Goal: Task Accomplishment & Management: Manage account settings

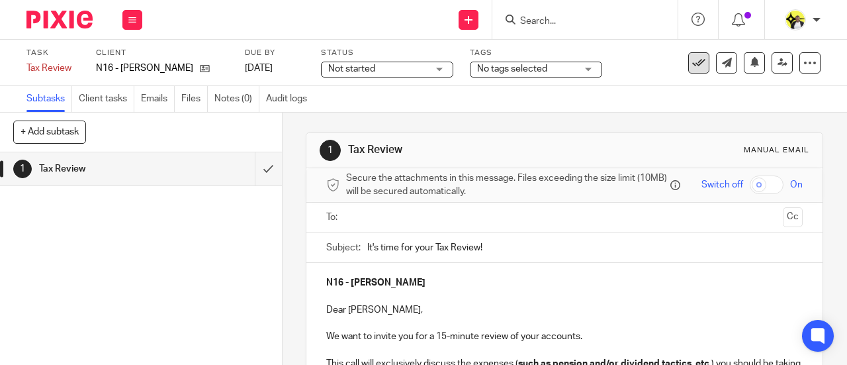
click at [692, 61] on icon at bounding box center [698, 62] width 13 height 13
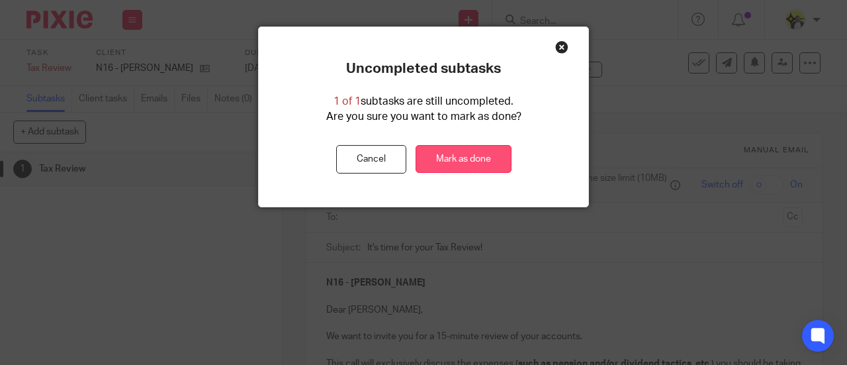
click at [476, 157] on link "Mark as done" at bounding box center [464, 159] width 96 height 28
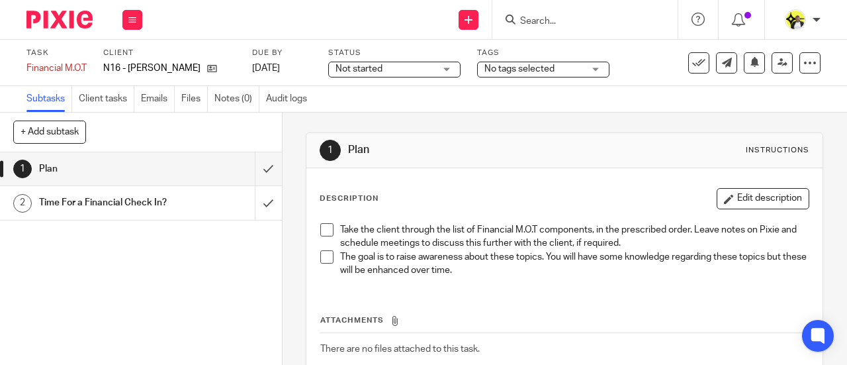
click at [320, 226] on span at bounding box center [326, 229] width 13 height 13
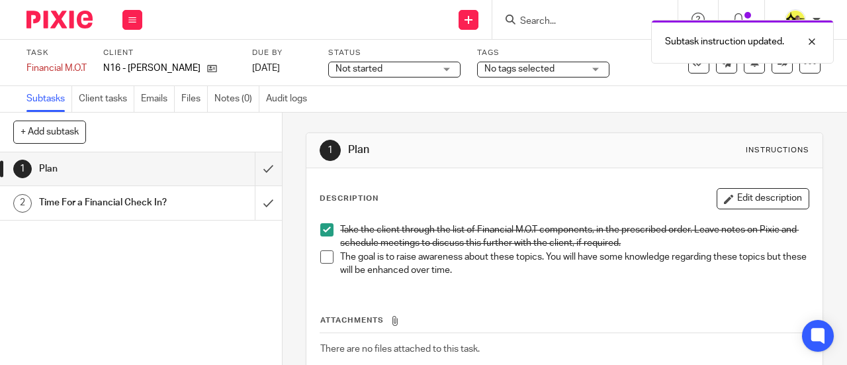
click at [315, 257] on div "Take the client through the list of Financial M.O.T components, in the prescrib…" at bounding box center [565, 251] width 502 height 70
click at [320, 255] on span at bounding box center [326, 256] width 13 height 13
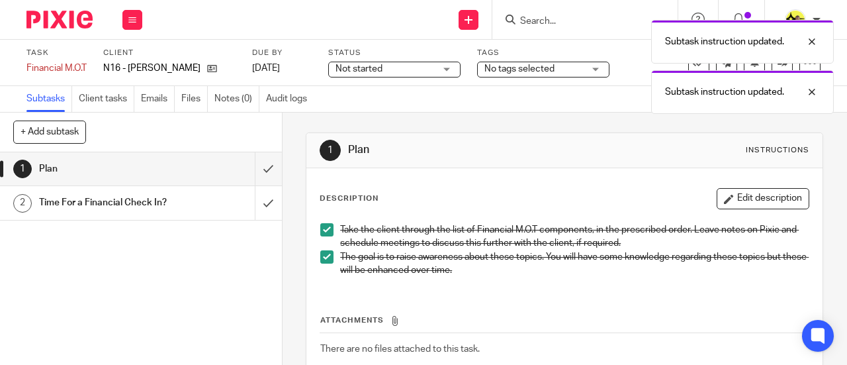
click at [687, 65] on div "Subtask instruction updated. Subtask instruction updated." at bounding box center [628, 63] width 410 height 101
click at [582, 157] on div "1 Plan Instructions" at bounding box center [565, 150] width 490 height 21
click at [684, 67] on div "Subtask instruction updated. Subtask instruction updated." at bounding box center [628, 63] width 410 height 101
click at [689, 69] on button at bounding box center [698, 62] width 21 height 21
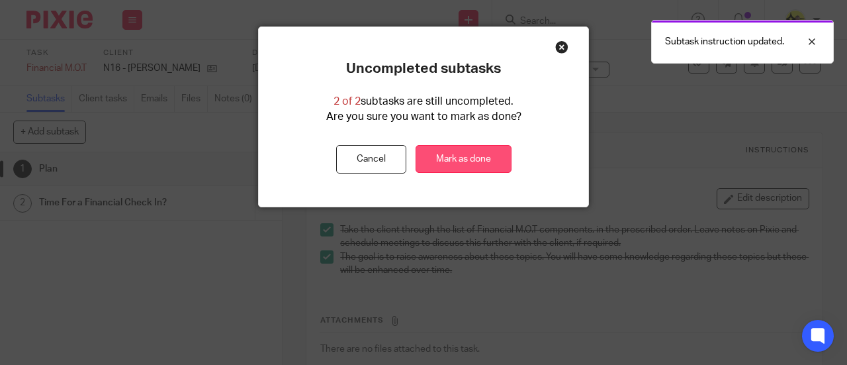
click at [499, 151] on link "Mark as done" at bounding box center [464, 159] width 96 height 28
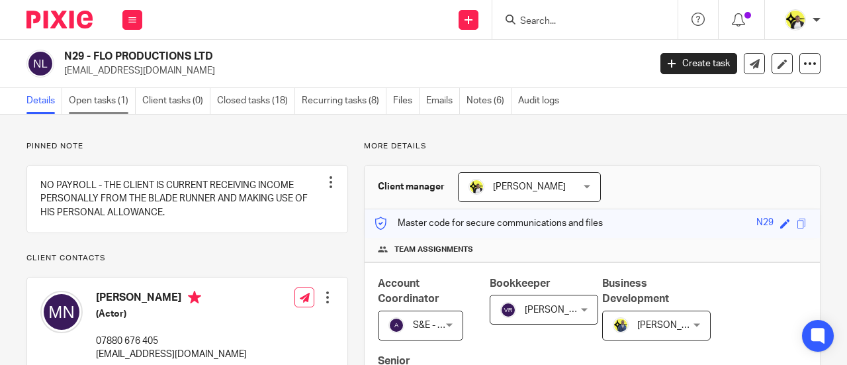
click at [114, 106] on link "Open tasks (1)" at bounding box center [102, 101] width 67 height 26
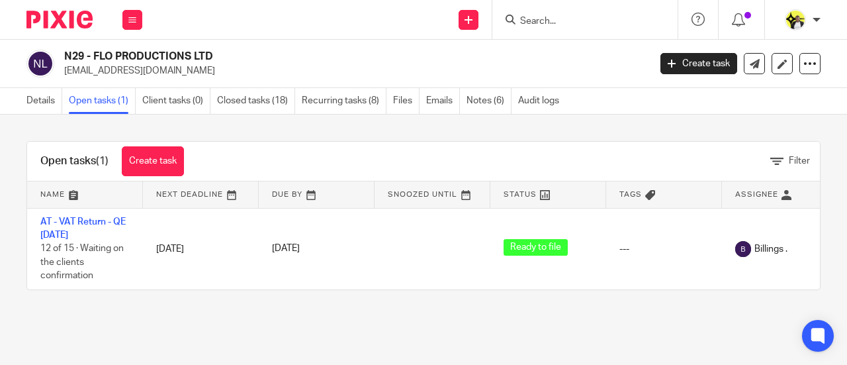
click at [541, 26] on input "Search" at bounding box center [578, 22] width 119 height 12
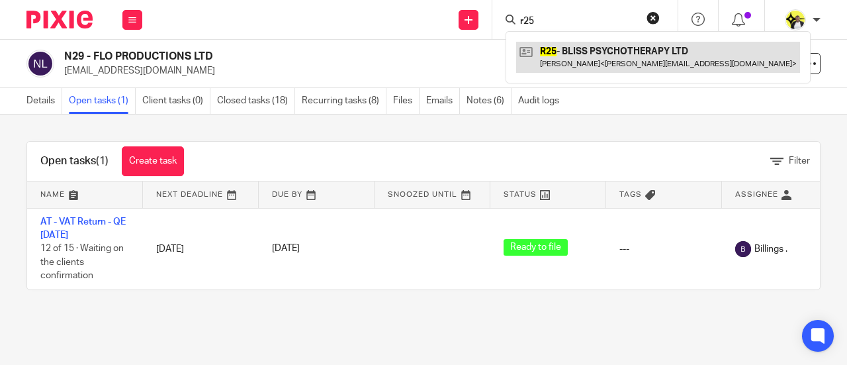
type input "r25"
click at [622, 67] on link at bounding box center [658, 57] width 284 height 30
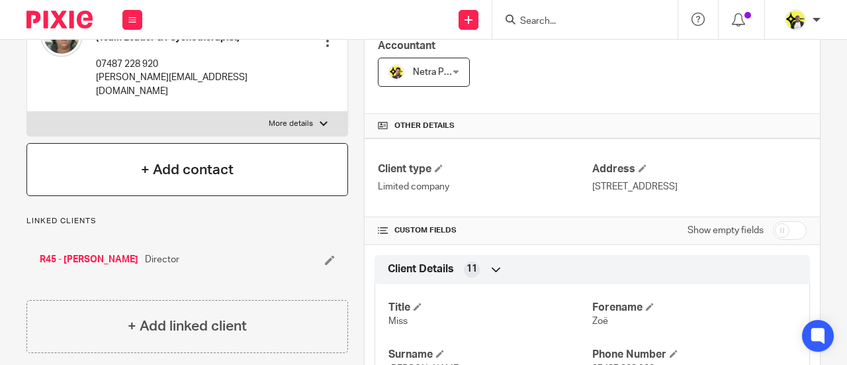
scroll to position [331, 0]
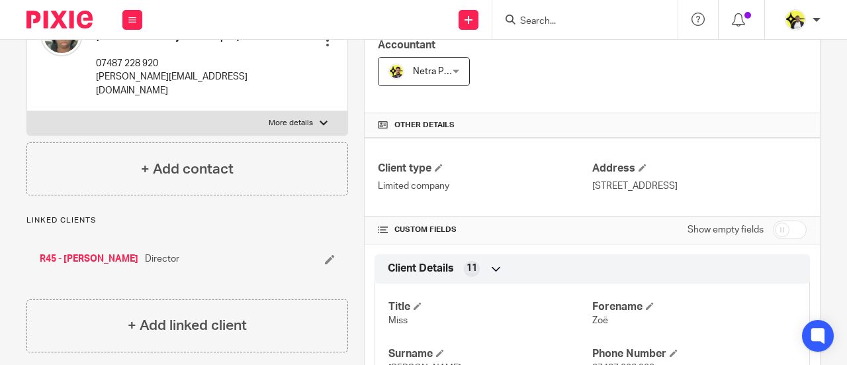
click at [56, 255] on link "R45 - [PERSON_NAME]" at bounding box center [89, 258] width 99 height 13
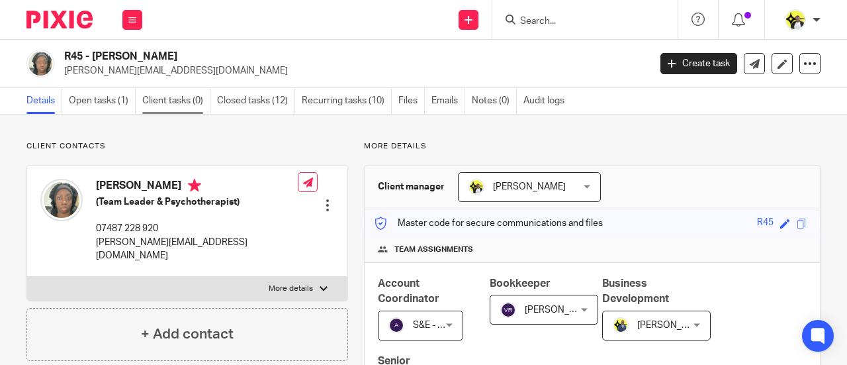
click at [173, 100] on link "Client tasks (0)" at bounding box center [176, 101] width 68 height 26
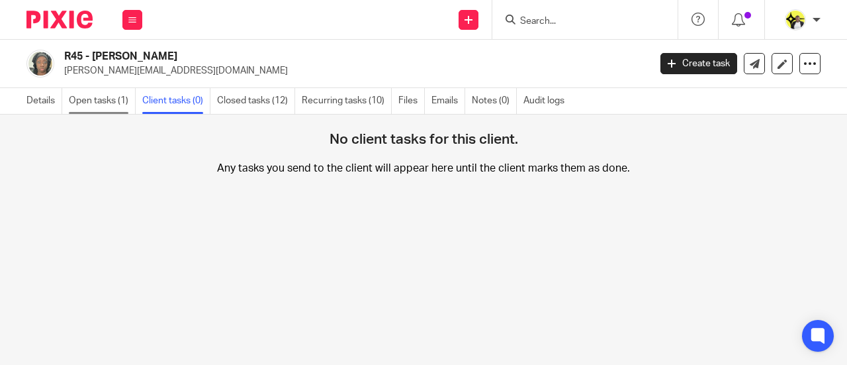
click at [111, 104] on link "Open tasks (1)" at bounding box center [102, 101] width 67 height 26
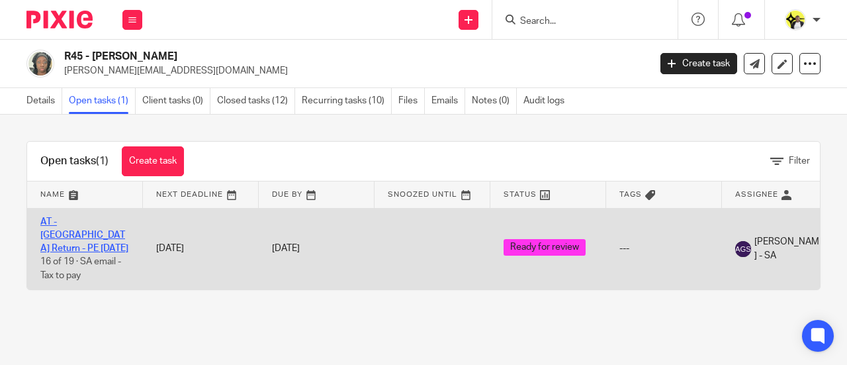
click at [103, 219] on link "AT - [GEOGRAPHIC_DATA] Return - PE [DATE]" at bounding box center [84, 235] width 88 height 36
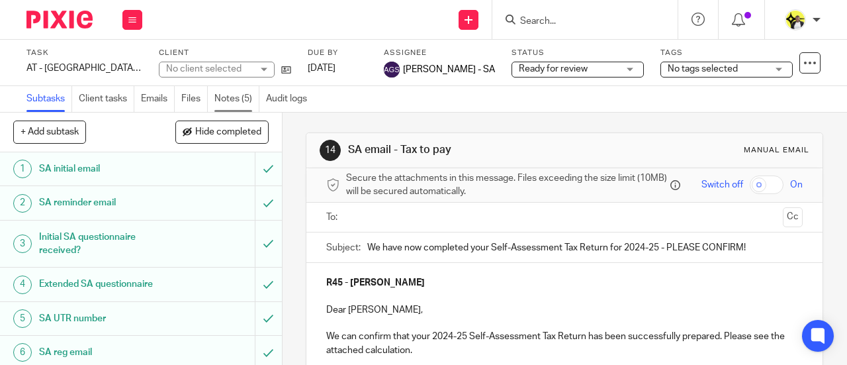
click at [240, 102] on link "Notes (5)" at bounding box center [236, 99] width 45 height 26
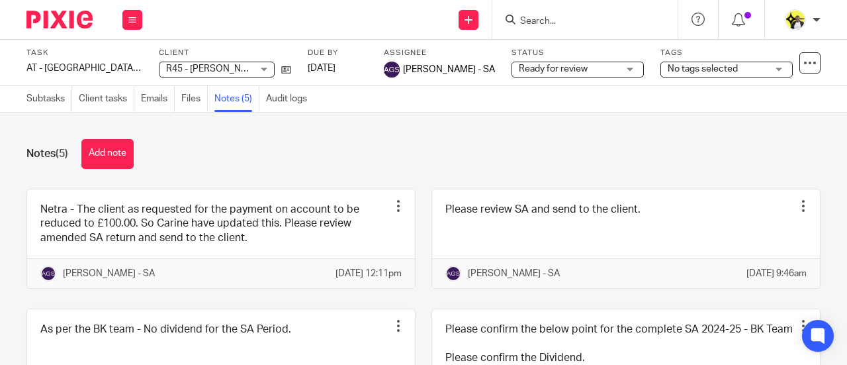
click at [754, 67] on div "No tags selected" at bounding box center [726, 70] width 132 height 16
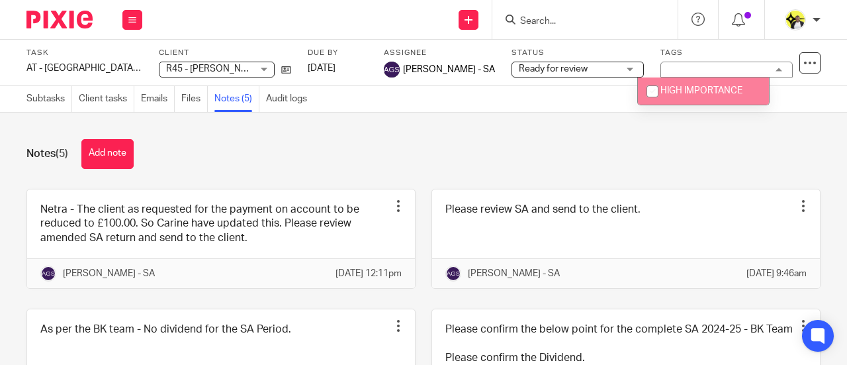
click at [697, 91] on span "HIGH IMPORTANCE" at bounding box center [701, 90] width 82 height 9
checkbox input "true"
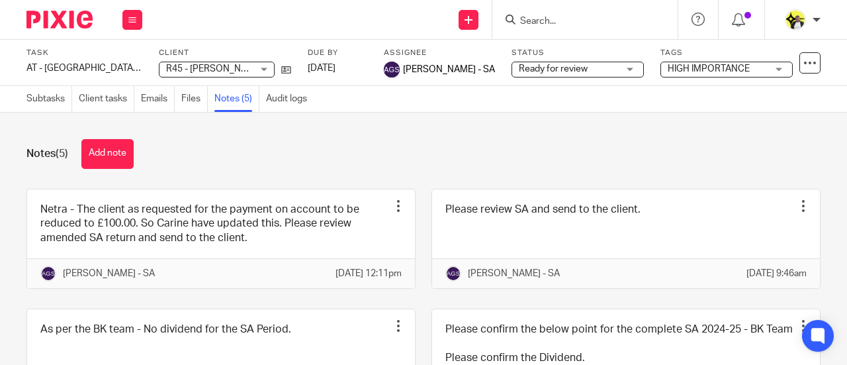
click at [615, 144] on div "Notes (5) Add note" at bounding box center [423, 154] width 794 height 30
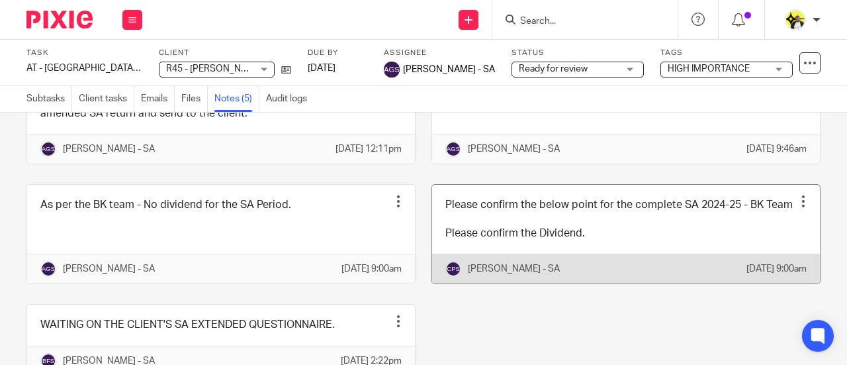
scroll to position [132, 0]
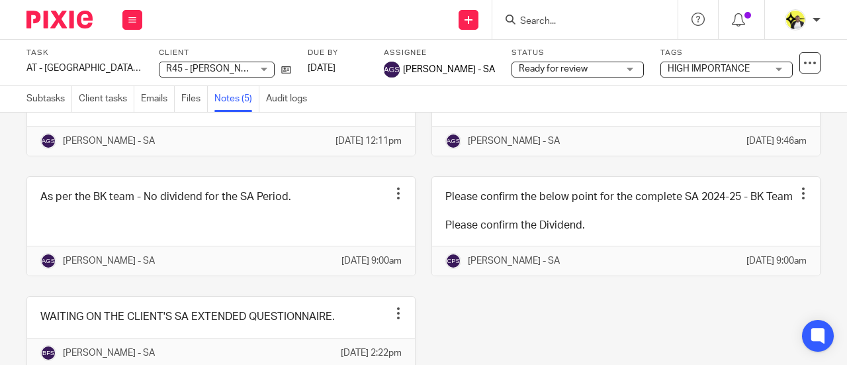
click at [550, 19] on input "Search" at bounding box center [578, 22] width 119 height 12
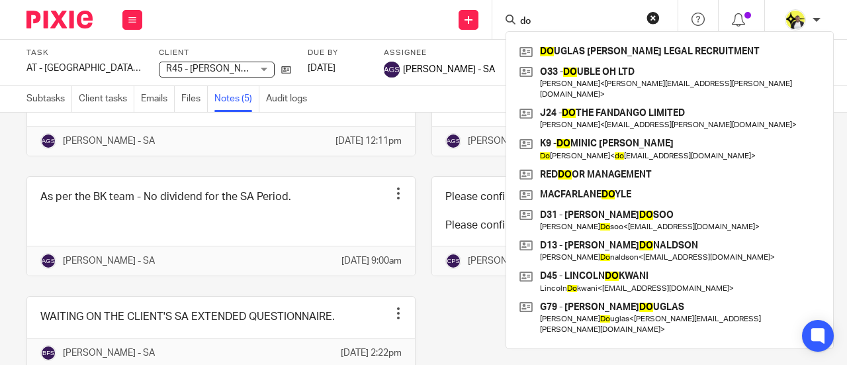
type input "d"
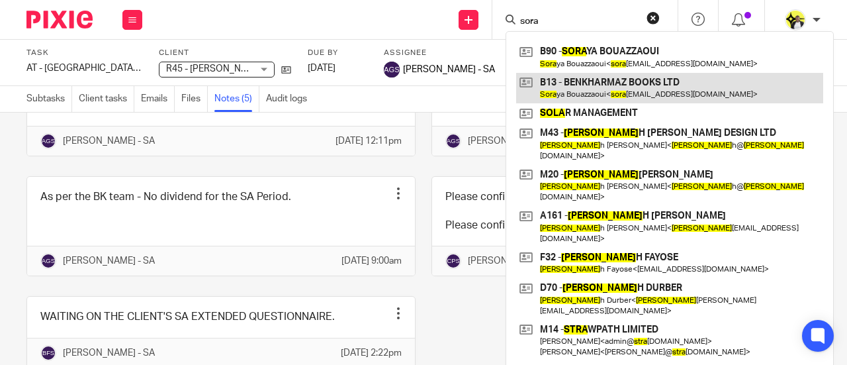
type input "sora"
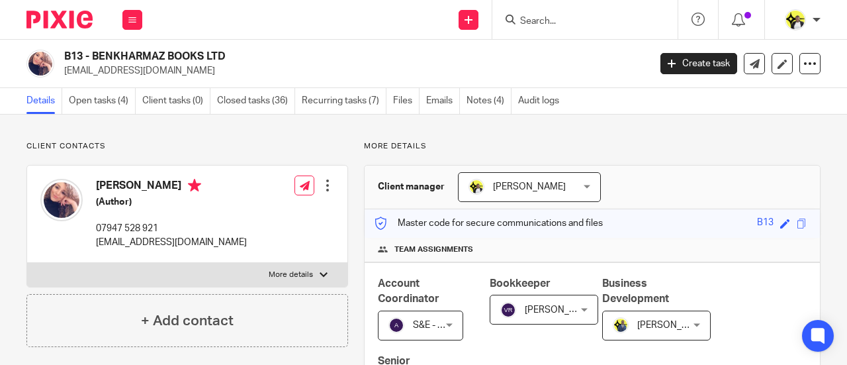
drag, startPoint x: 235, startPoint y: 58, endPoint x: 93, endPoint y: 57, distance: 142.3
click at [93, 57] on h2 "B13 - BENKHARMAZ BOOKS LTD" at bounding box center [294, 57] width 461 height 14
copy h2 "BENKHARMAZ BOOKS LTD"
click at [545, 17] on input "Search" at bounding box center [578, 22] width 119 height 12
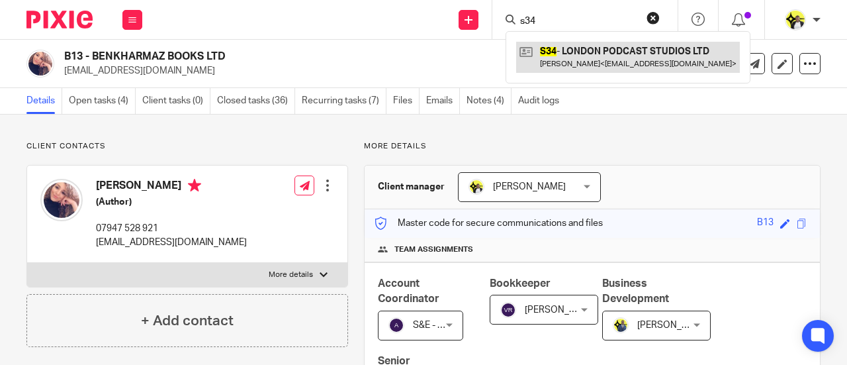
type input "s34"
